Goal: Information Seeking & Learning: Learn about a topic

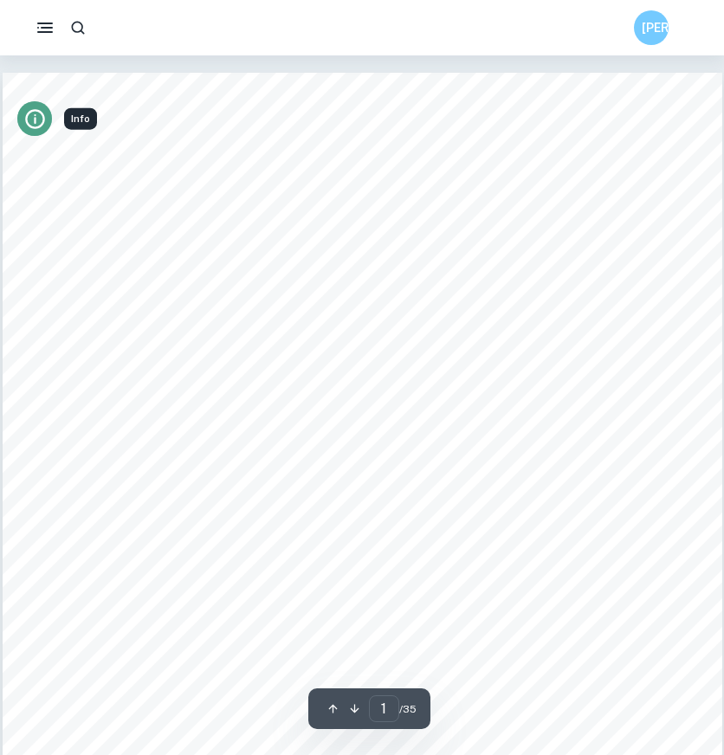
click at [41, 105] on button "Info" at bounding box center [34, 118] width 35 height 35
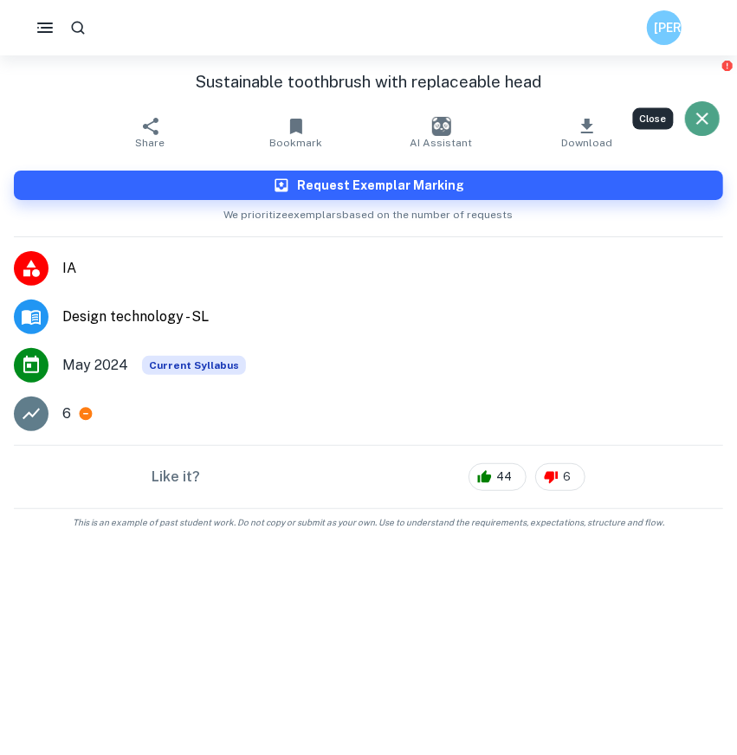
click at [700, 103] on button "Close" at bounding box center [702, 118] width 35 height 35
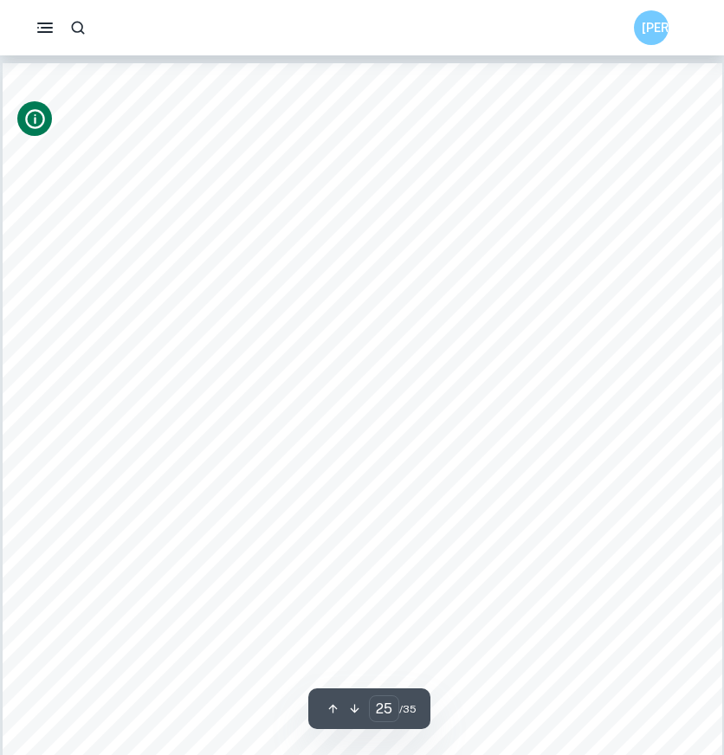
type input "24"
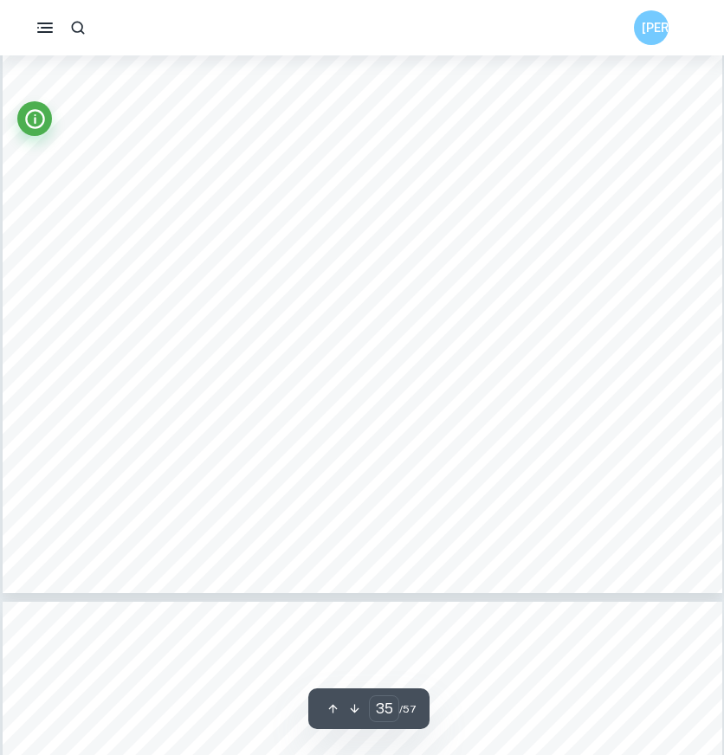
scroll to position [36162, 0]
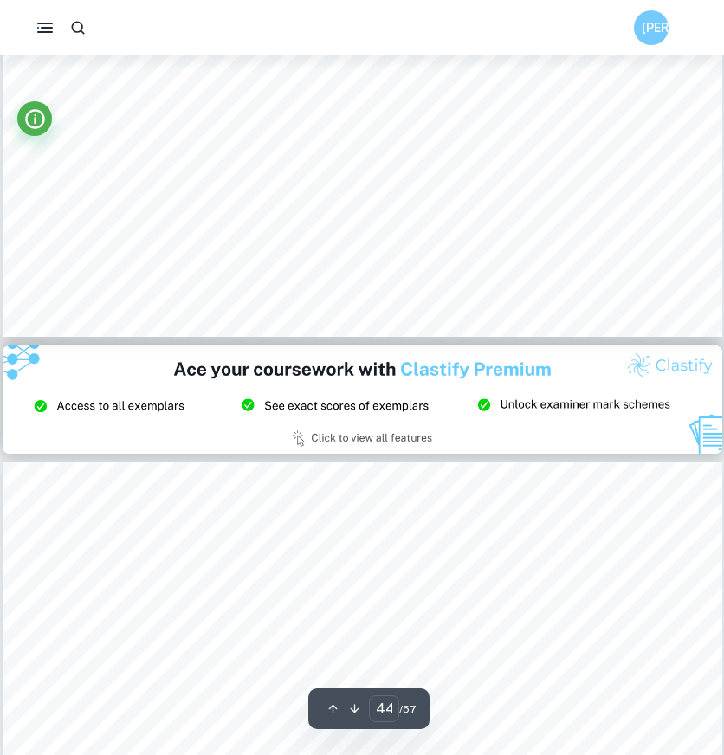
type input "45"
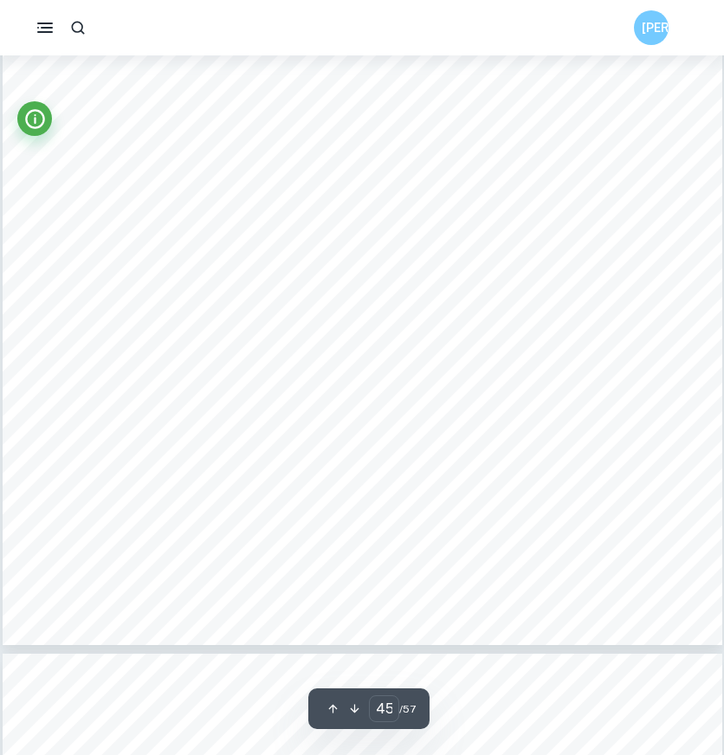
scroll to position [46600, 0]
